Goal: Task Accomplishment & Management: Complete application form

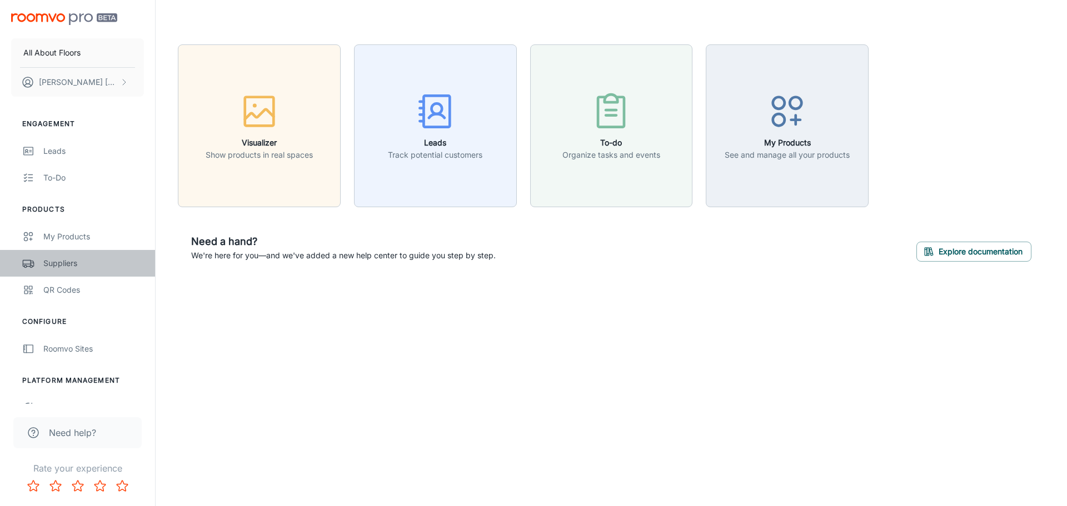
click at [54, 261] on div "Suppliers" at bounding box center [93, 263] width 101 height 12
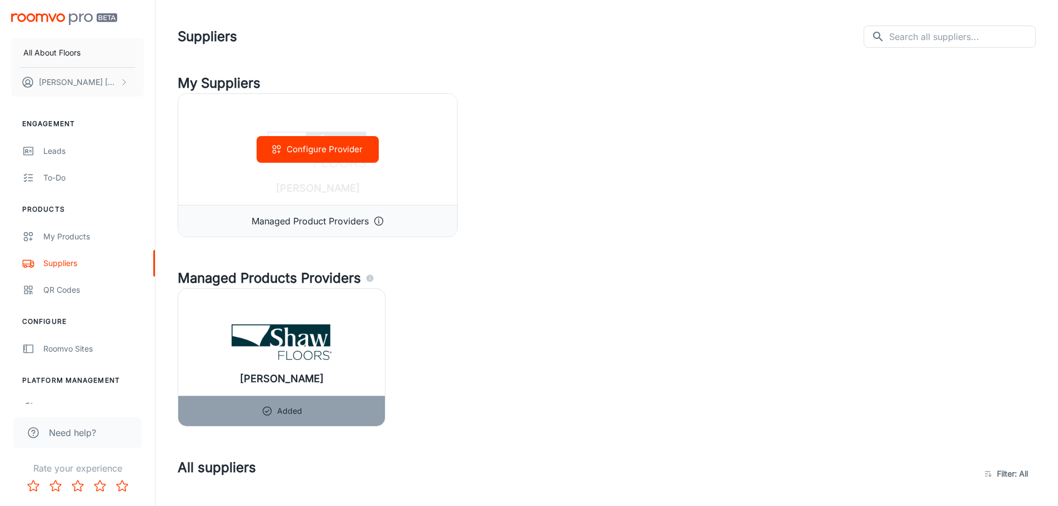
click at [327, 150] on button "Configure Provider" at bounding box center [318, 149] width 122 height 27
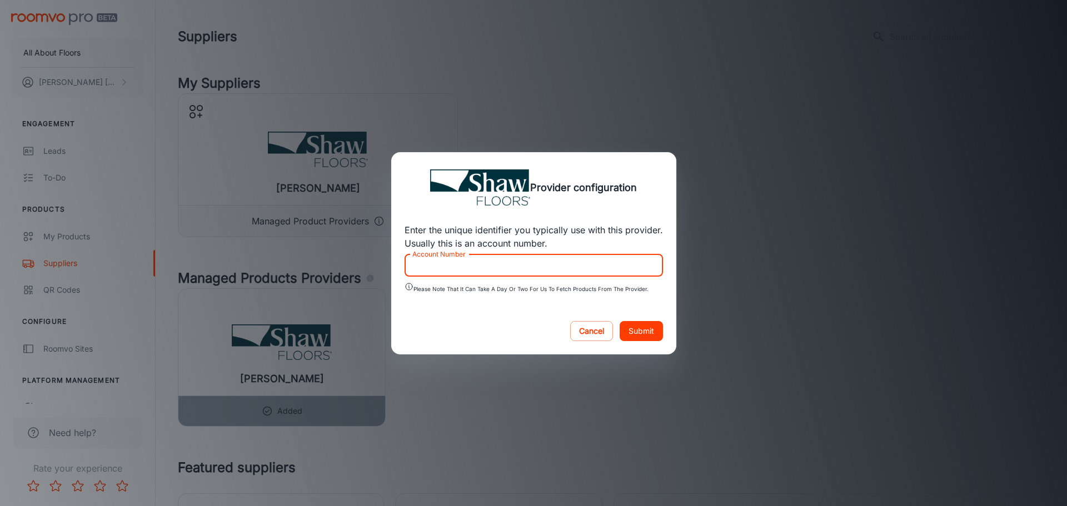
click at [458, 259] on div "Account Number Account Number" at bounding box center [533, 265] width 258 height 22
type input "0146605"
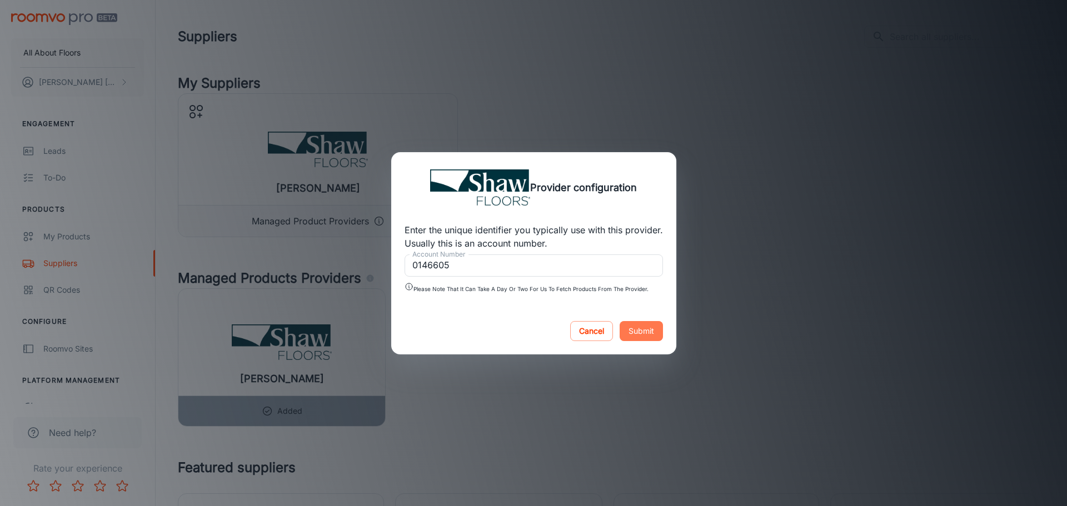
click at [635, 329] on button "Submit" at bounding box center [640, 331] width 43 height 20
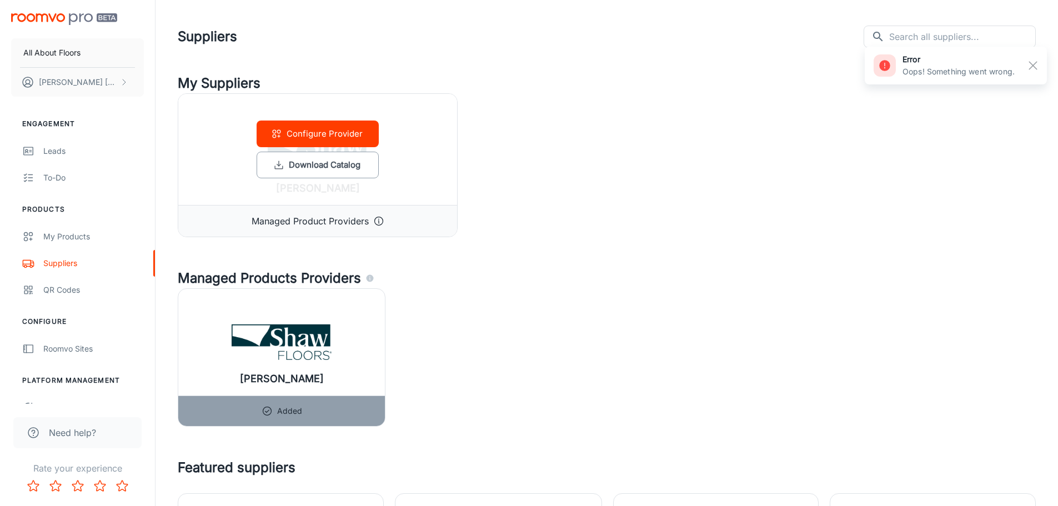
click at [300, 136] on button "Configure Provider" at bounding box center [318, 134] width 122 height 27
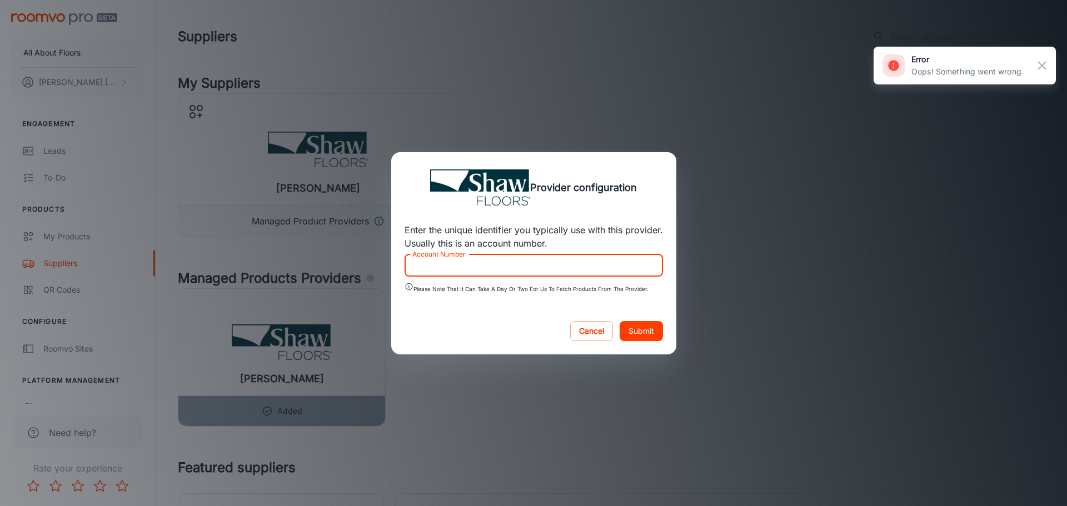
click at [428, 269] on input "Account Number" at bounding box center [533, 265] width 258 height 22
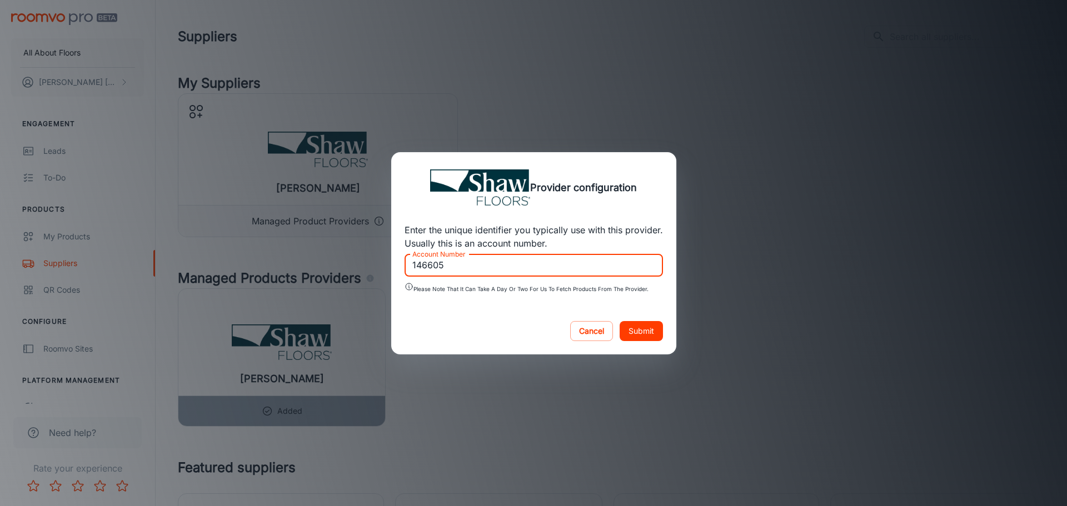
type input "146605"
click at [644, 325] on button "Submit" at bounding box center [640, 331] width 43 height 20
